Goal: Task Accomplishment & Management: Complete application form

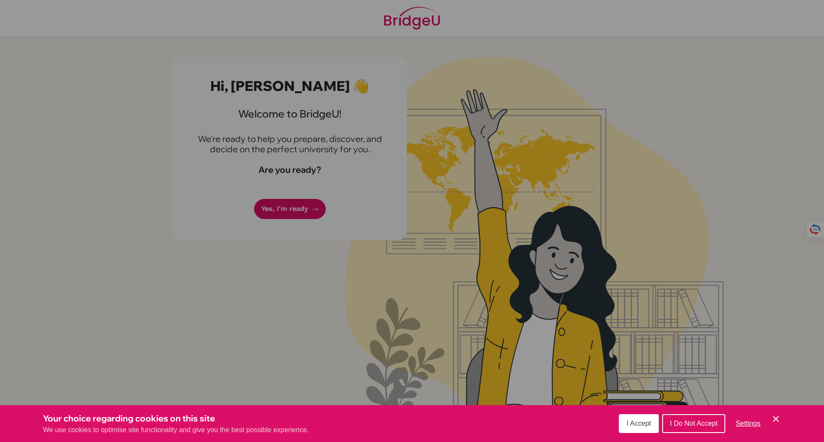
click at [772, 415] on icon "Cookie Control Close Icon" at bounding box center [775, 419] width 10 height 10
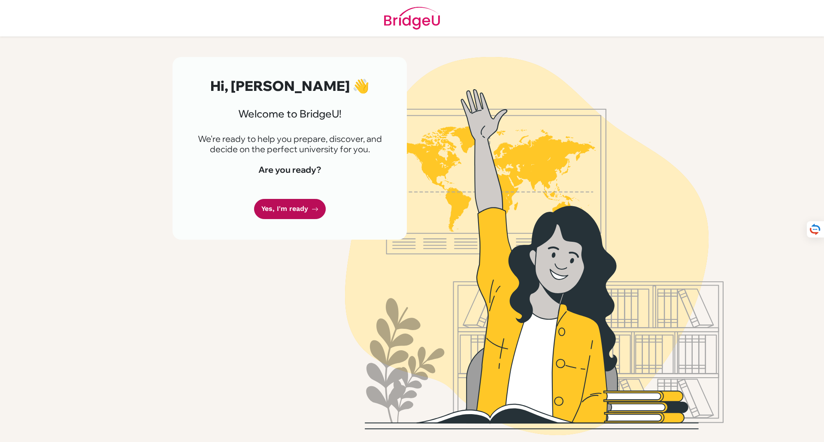
click at [296, 208] on link "Yes, I'm ready" at bounding box center [290, 209] width 72 height 20
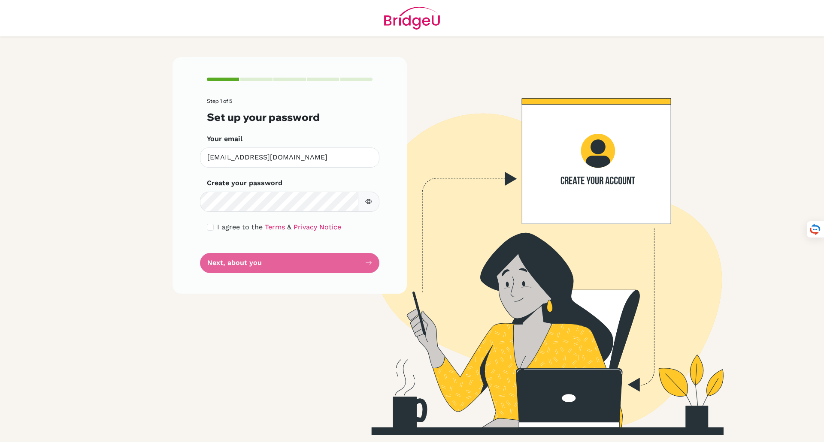
click at [371, 204] on icon "button" at bounding box center [368, 201] width 7 height 7
click at [214, 227] on div "I agree to the Terms & Privacy Notice" at bounding box center [290, 227] width 166 height 10
click at [212, 230] on input "checkbox" at bounding box center [210, 227] width 7 height 7
checkbox input "true"
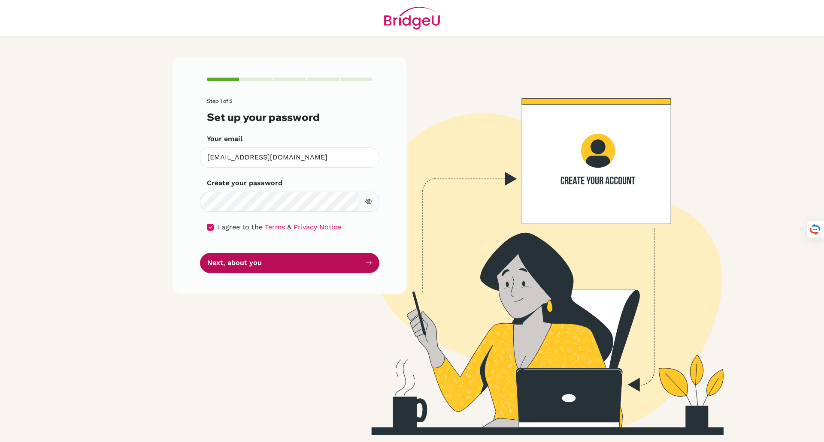
click at [244, 268] on button "Next, about you" at bounding box center [289, 263] width 179 height 20
